Goal: Task Accomplishment & Management: Manage account settings

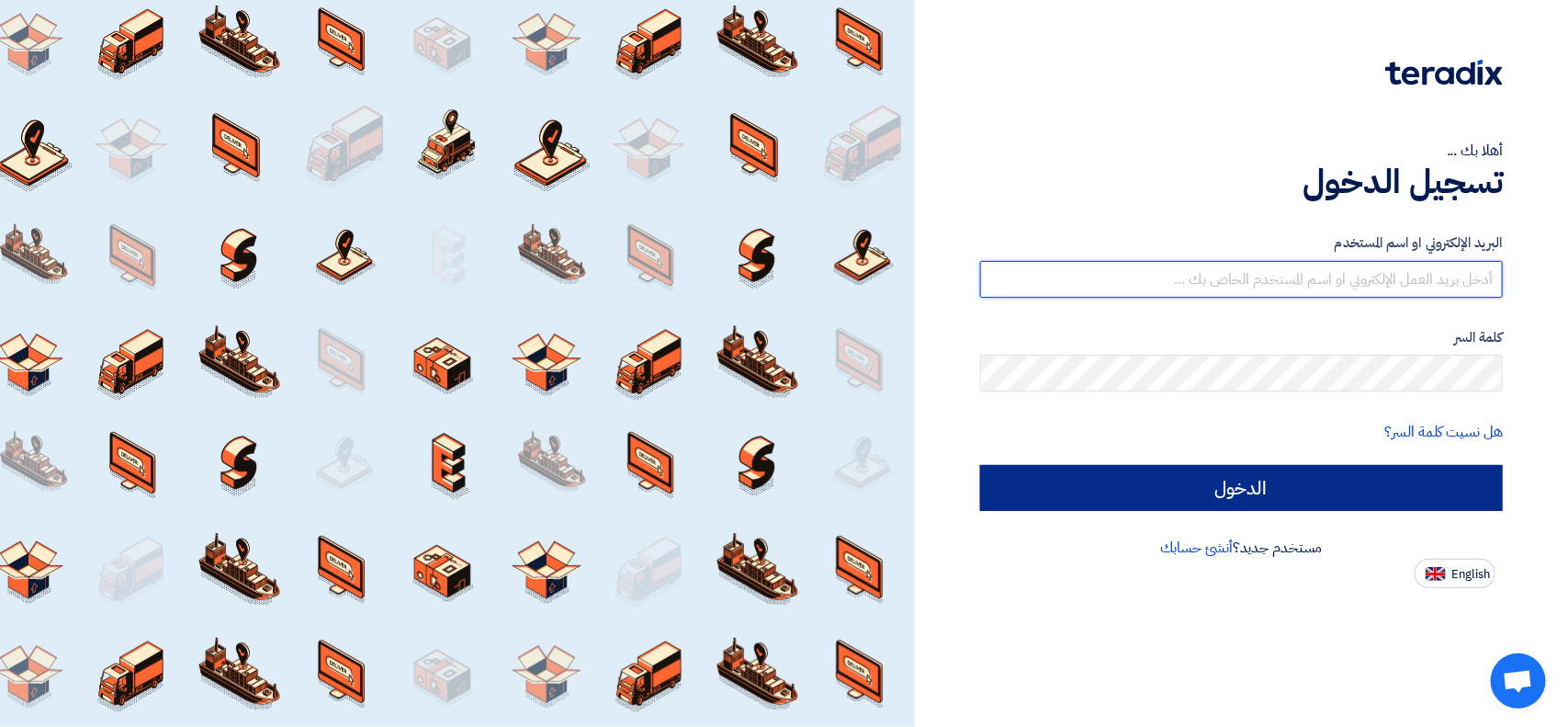
type input "[EMAIL_ADDRESS][DOMAIN_NAME]"
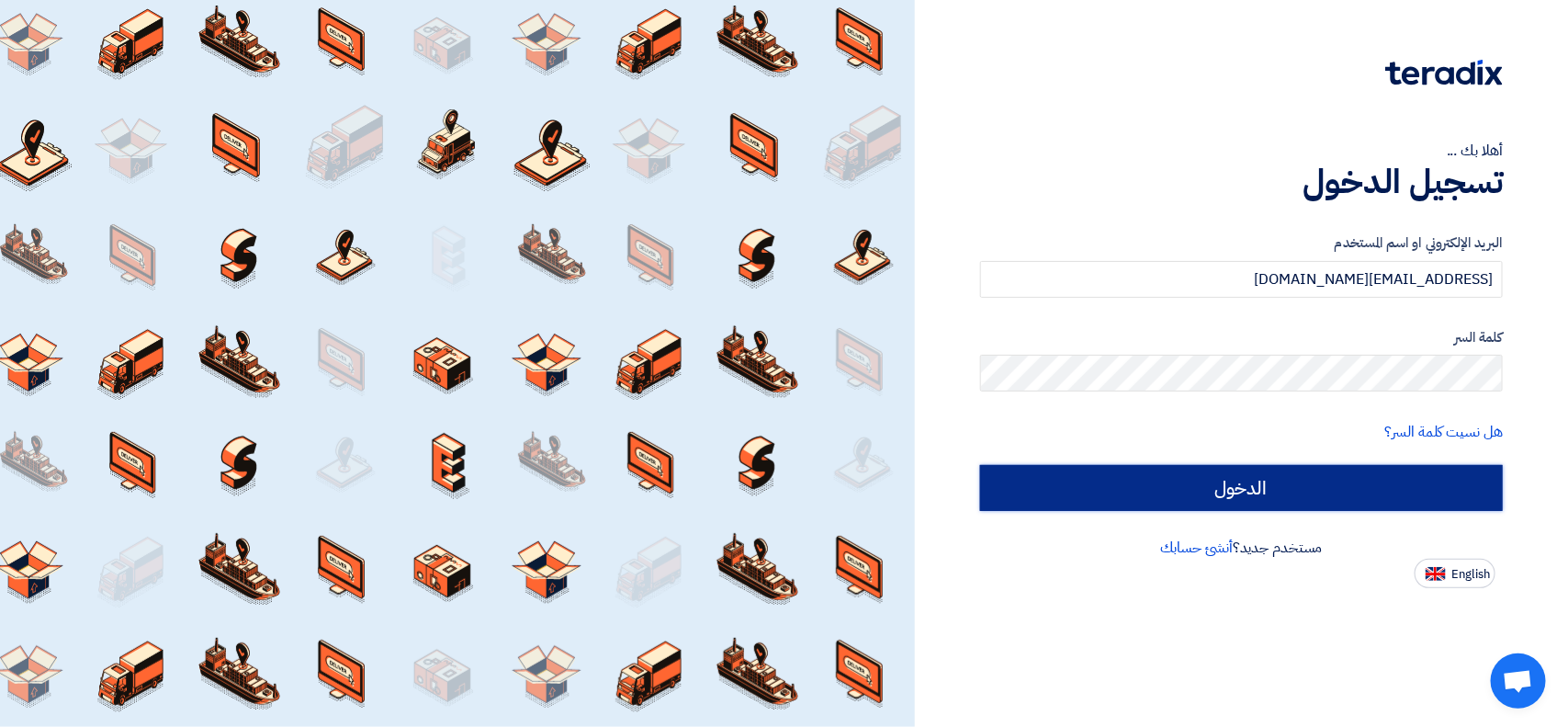
click at [1166, 479] on input "الدخول" at bounding box center [1241, 487] width 523 height 46
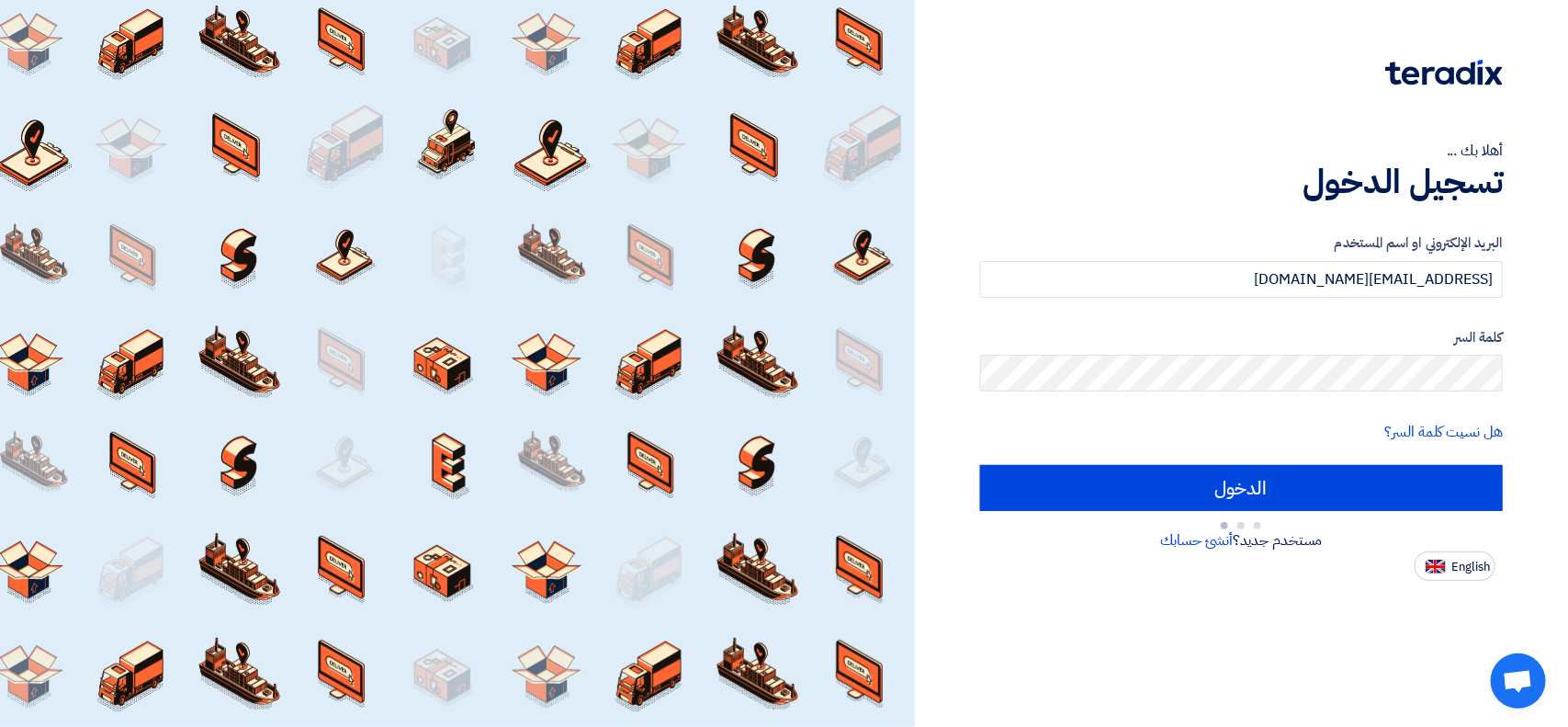
type input "Sign in"
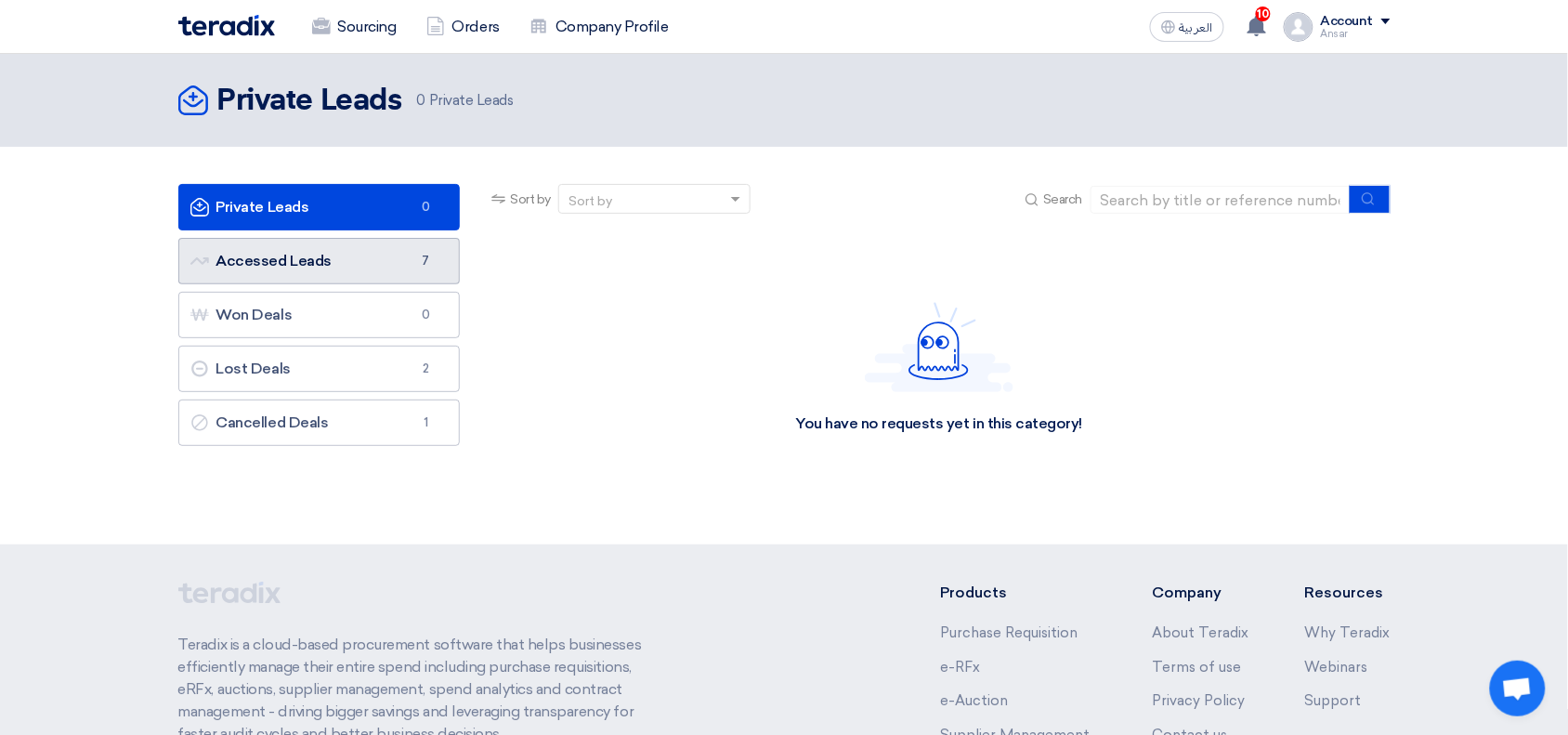
click at [332, 253] on link "Accessed Leads Accessed Leads 7" at bounding box center [320, 260] width 283 height 46
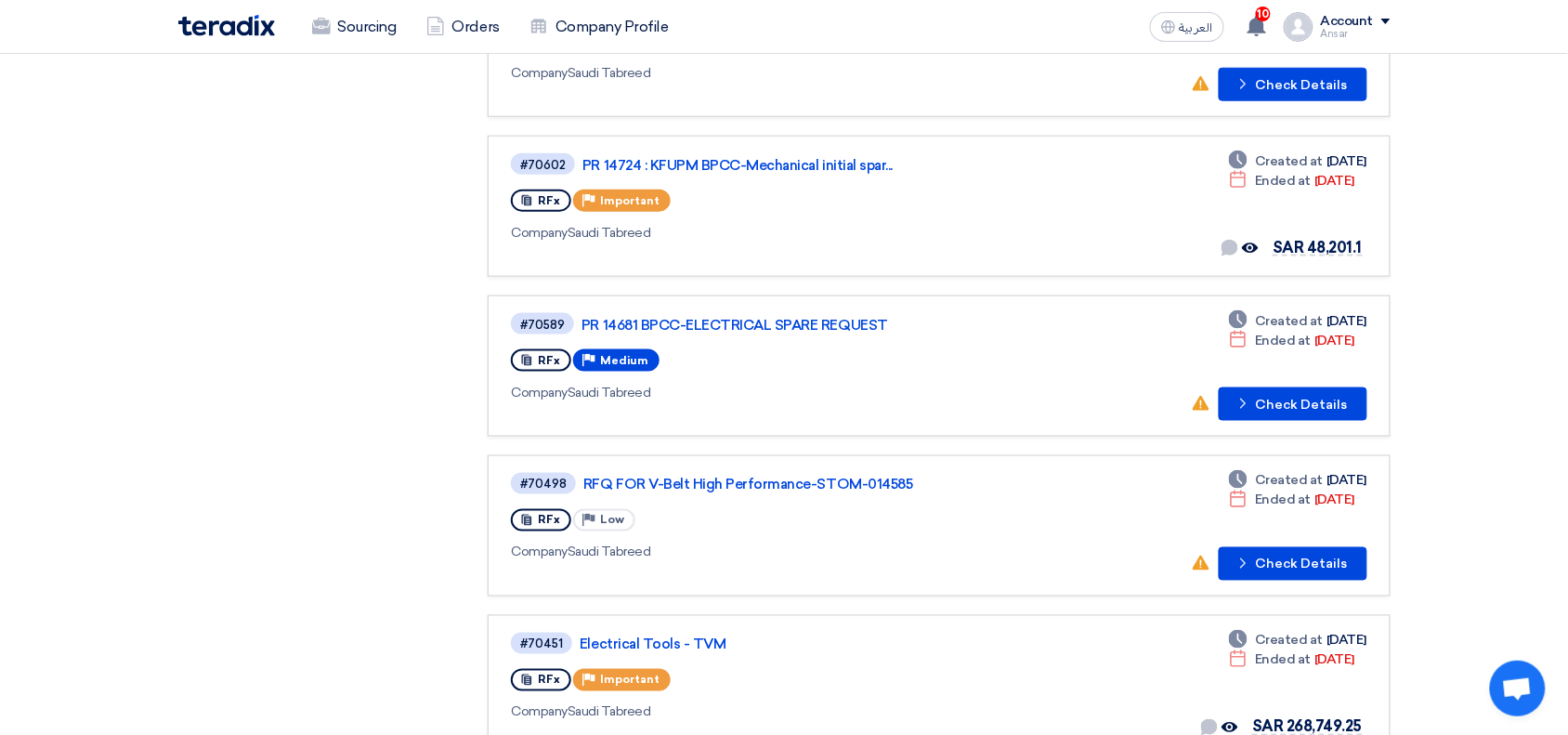
scroll to position [585, 0]
